Goal: Communication & Community: Ask a question

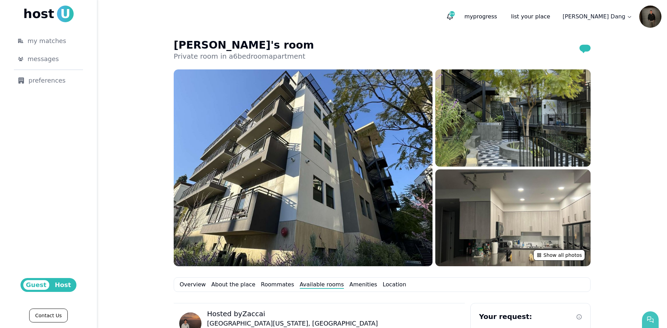
click at [646, 323] on button "button" at bounding box center [650, 320] width 17 height 17
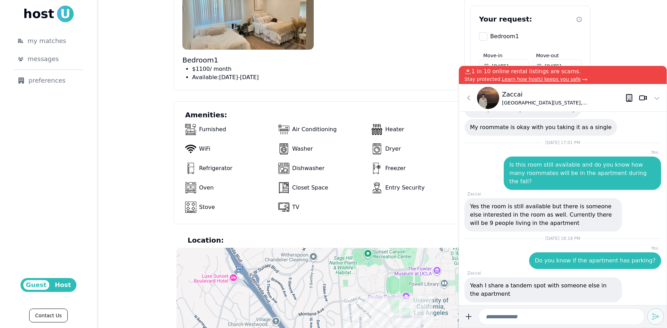
scroll to position [521, 0]
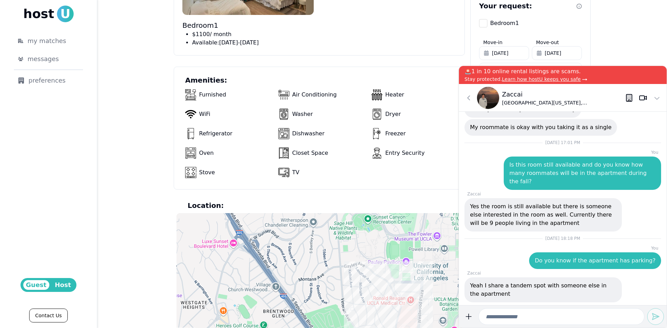
type input "*"
click at [468, 98] on icon at bounding box center [468, 98] width 8 height 8
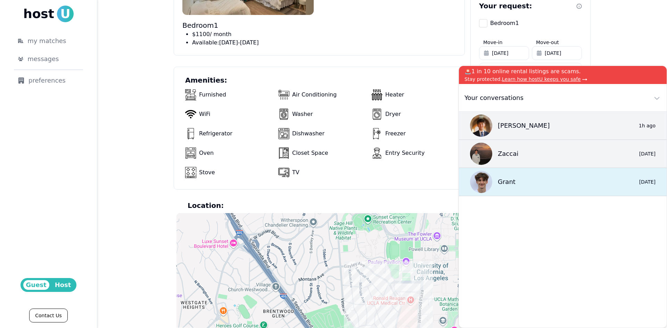
click at [611, 181] on div "Grant 0 7/4/25" at bounding box center [563, 182] width 208 height 28
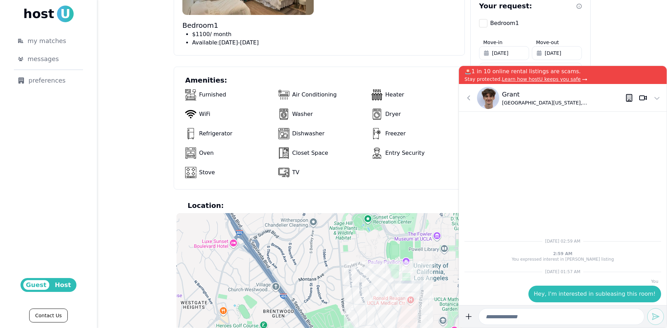
click at [629, 101] on icon at bounding box center [629, 98] width 8 height 8
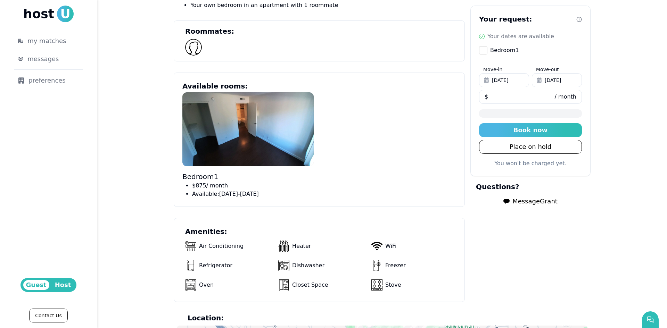
scroll to position [382, 0]
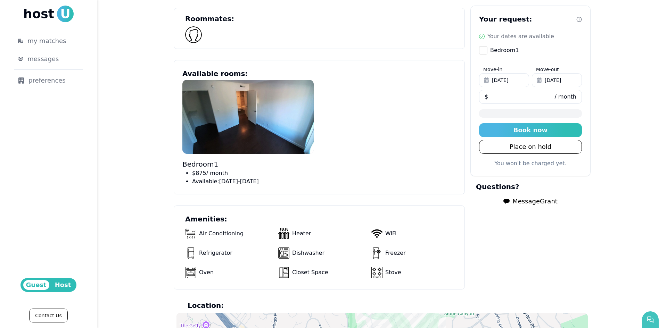
click at [650, 316] on button "button" at bounding box center [650, 320] width 17 height 17
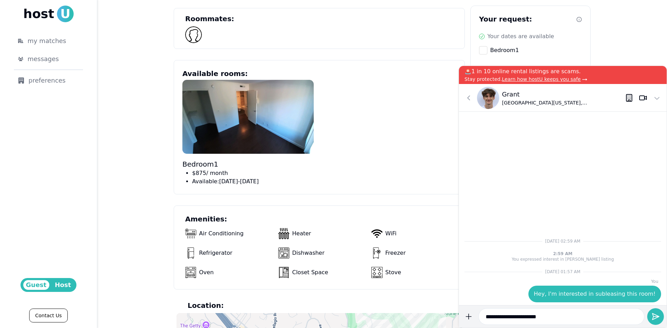
type input "**********"
click at [462, 308] on button "submit" at bounding box center [469, 316] width 14 height 17
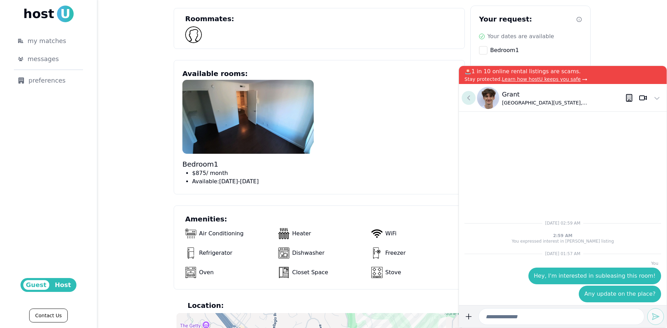
click at [470, 98] on icon at bounding box center [468, 98] width 8 height 8
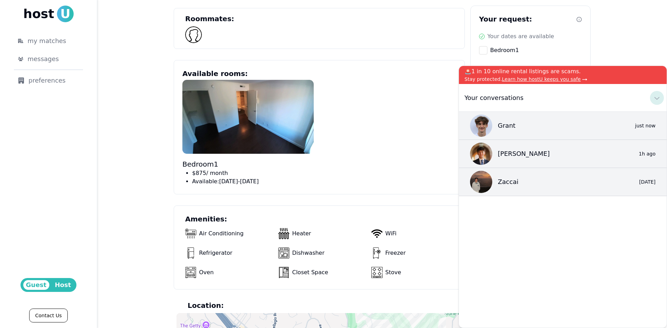
click at [656, 100] on icon at bounding box center [657, 98] width 8 height 8
